Goal: Find specific page/section: Find specific page/section

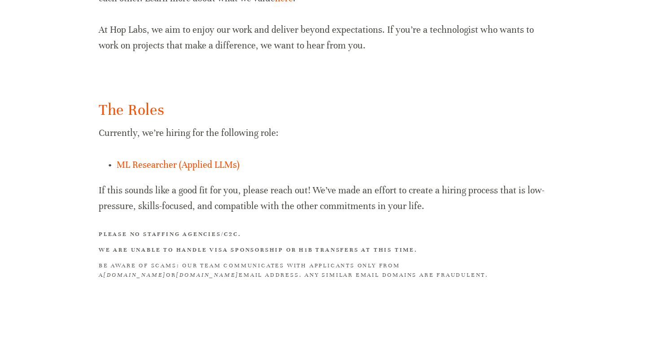
scroll to position [569, 0]
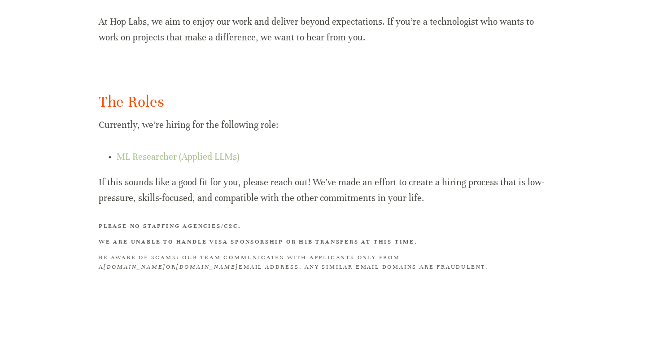
click at [147, 157] on link "ML Researcher (Applied LLMs)" at bounding box center [178, 156] width 123 height 11
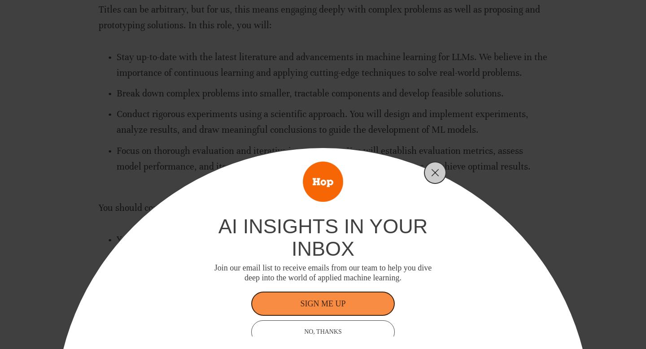
scroll to position [290, 0]
click at [433, 175] on icon "Close" at bounding box center [435, 173] width 8 height 8
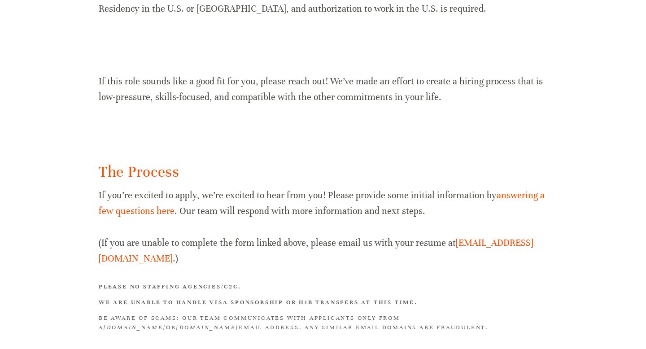
scroll to position [981, 0]
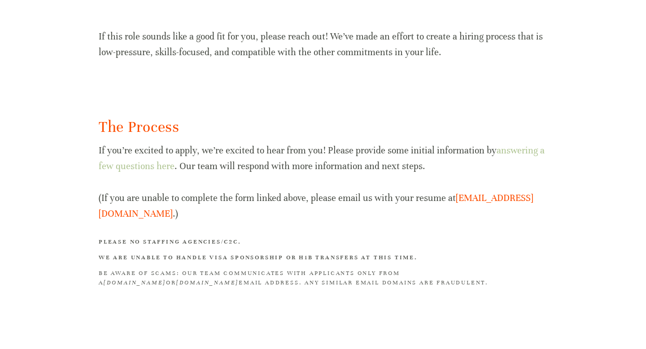
click at [137, 169] on link "answering a few questions here" at bounding box center [323, 158] width 448 height 27
